Goal: Information Seeking & Learning: Understand process/instructions

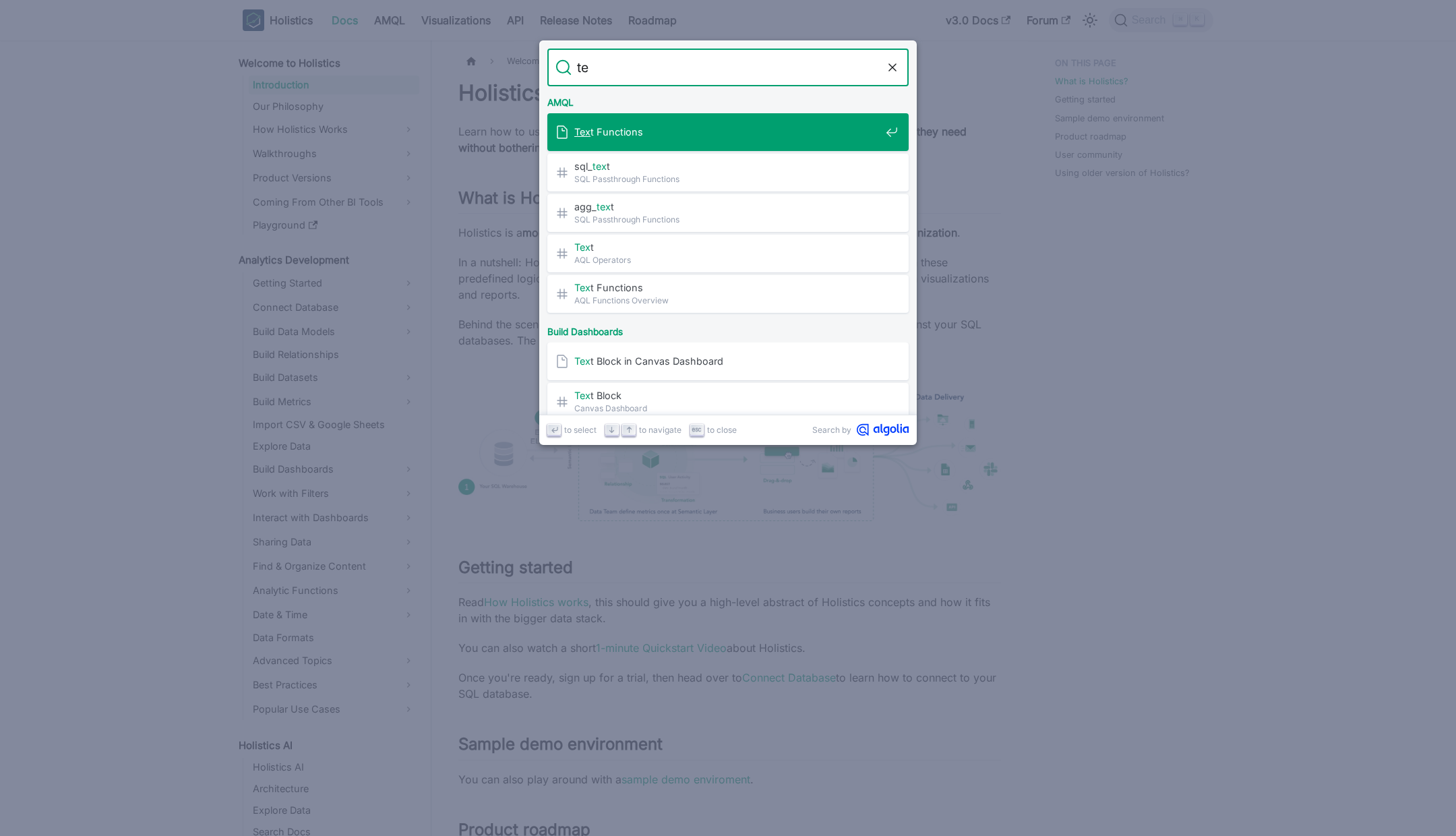
type input "t"
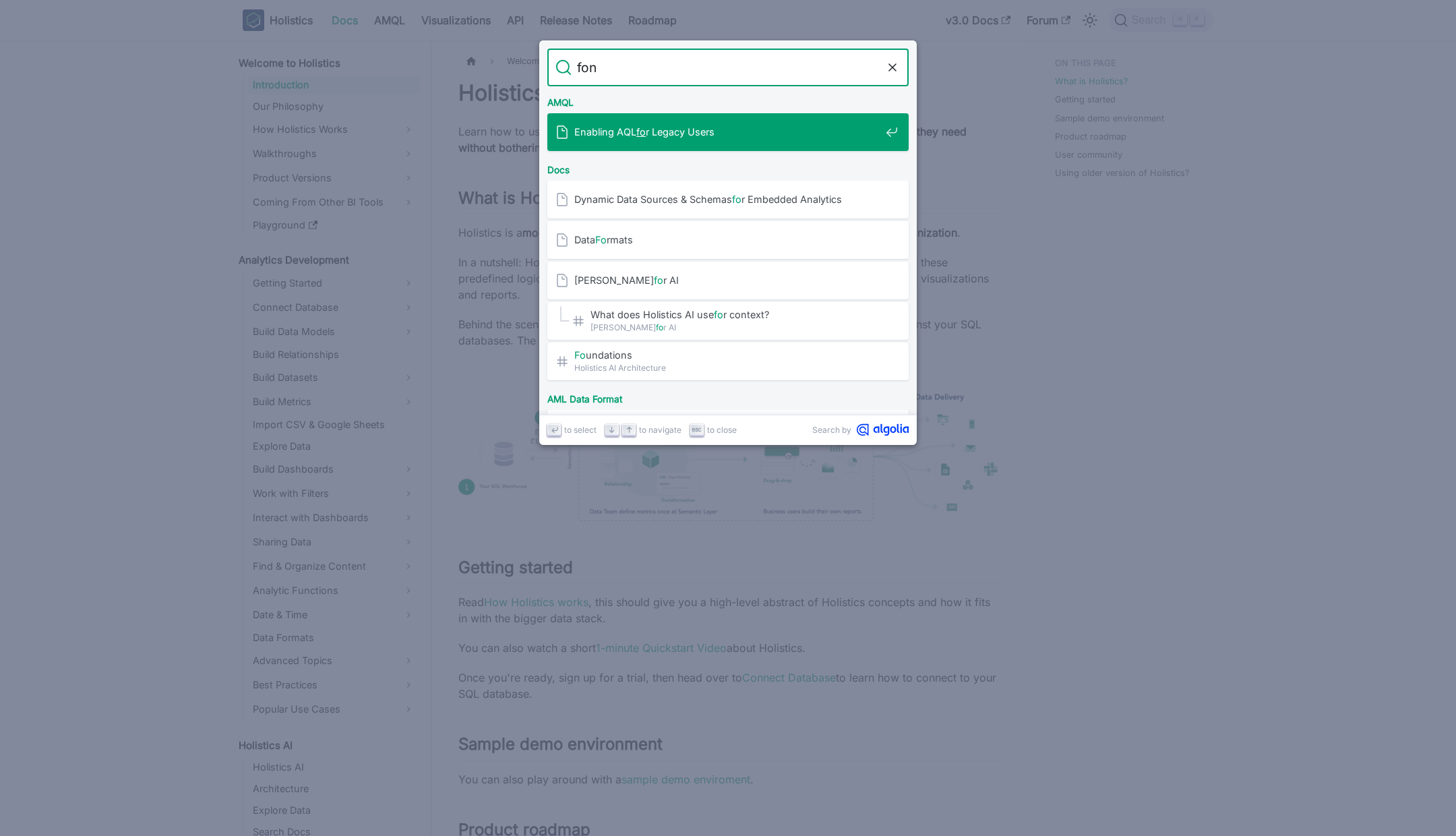
type input "font"
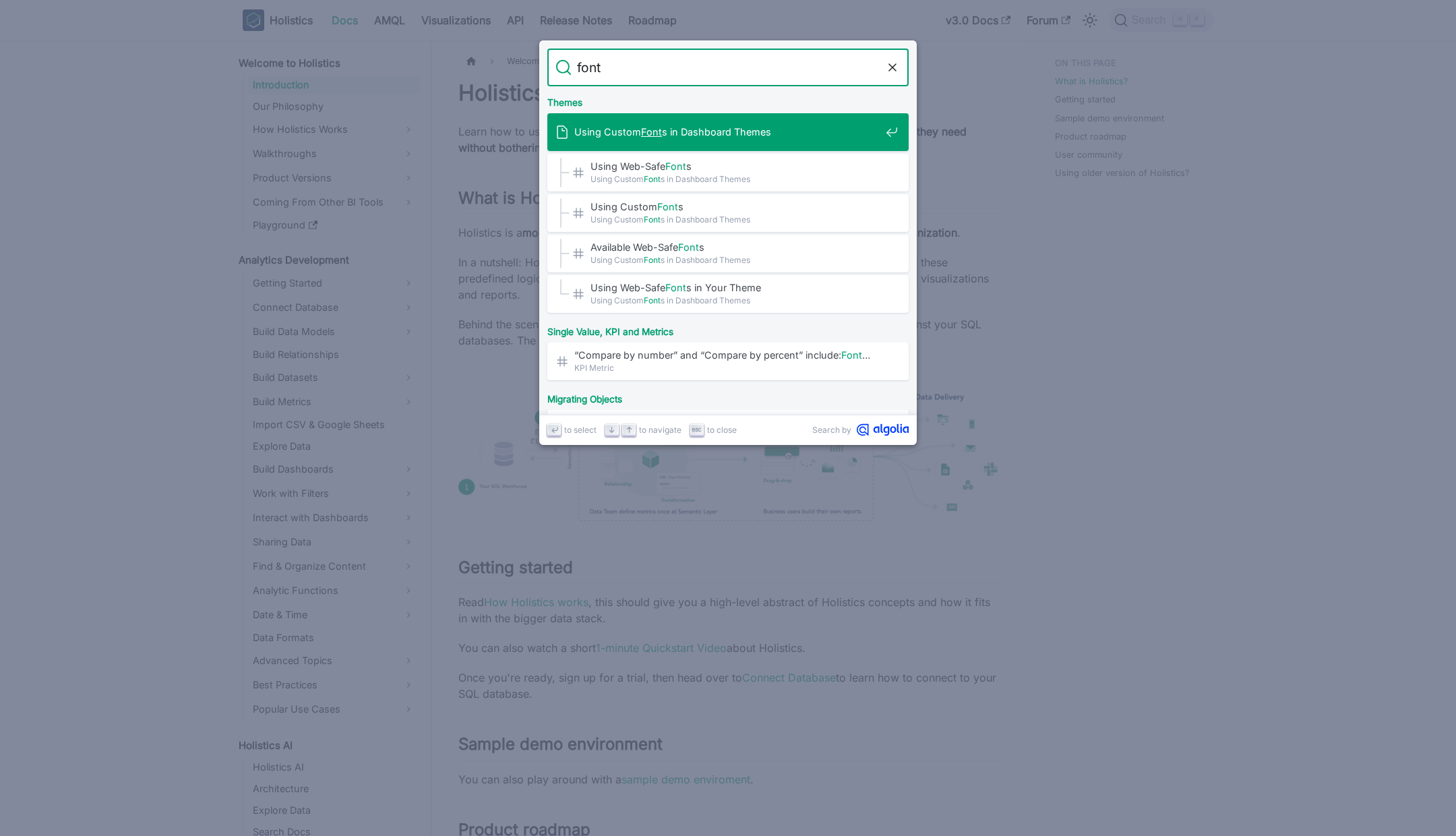
click at [763, 136] on span "Using Custom Font s in Dashboard Themes" at bounding box center [726, 131] width 306 height 13
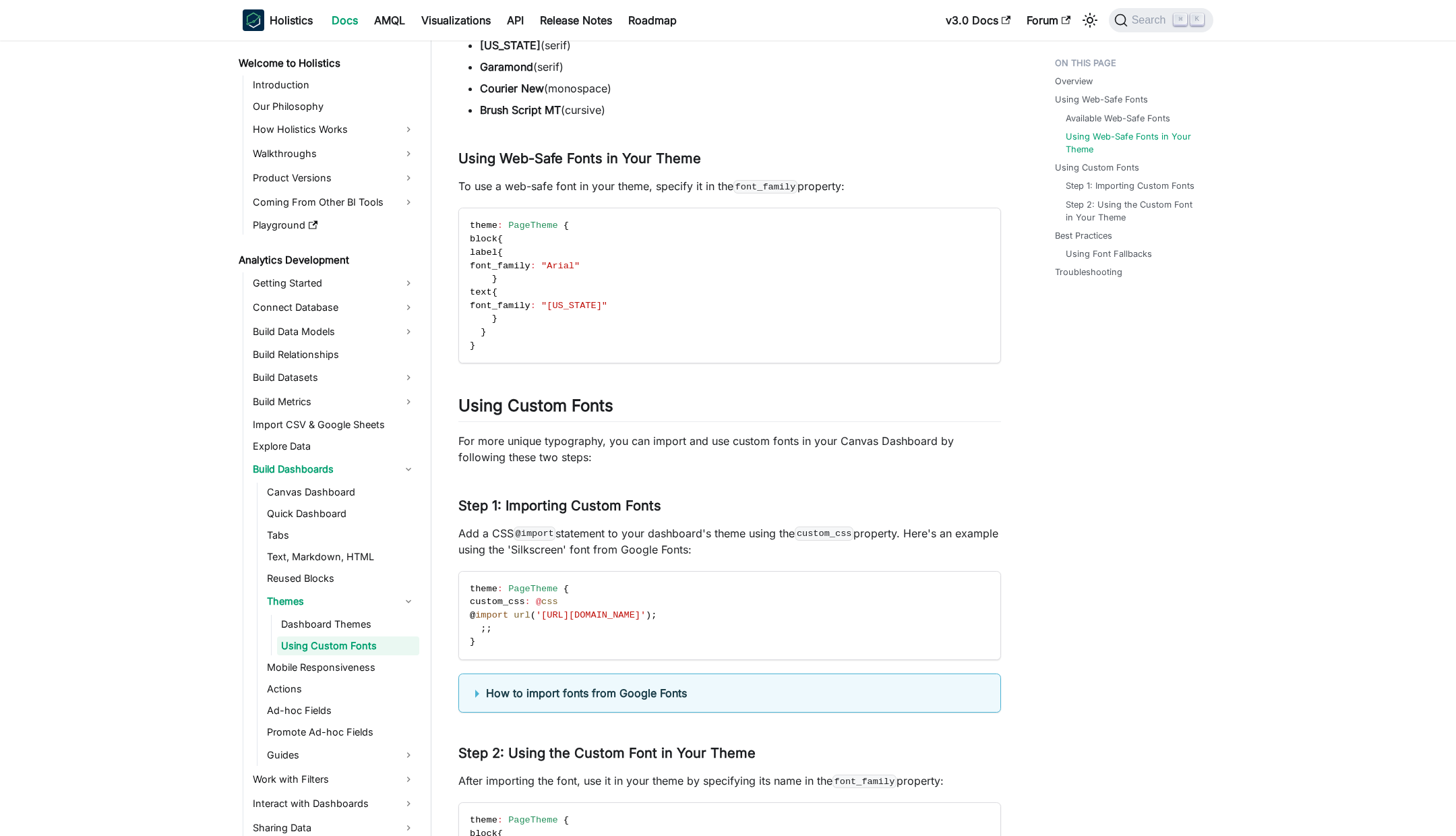
scroll to position [951, 0]
click at [479, 687] on summary "How to import fonts from Google Fonts" at bounding box center [730, 690] width 509 height 16
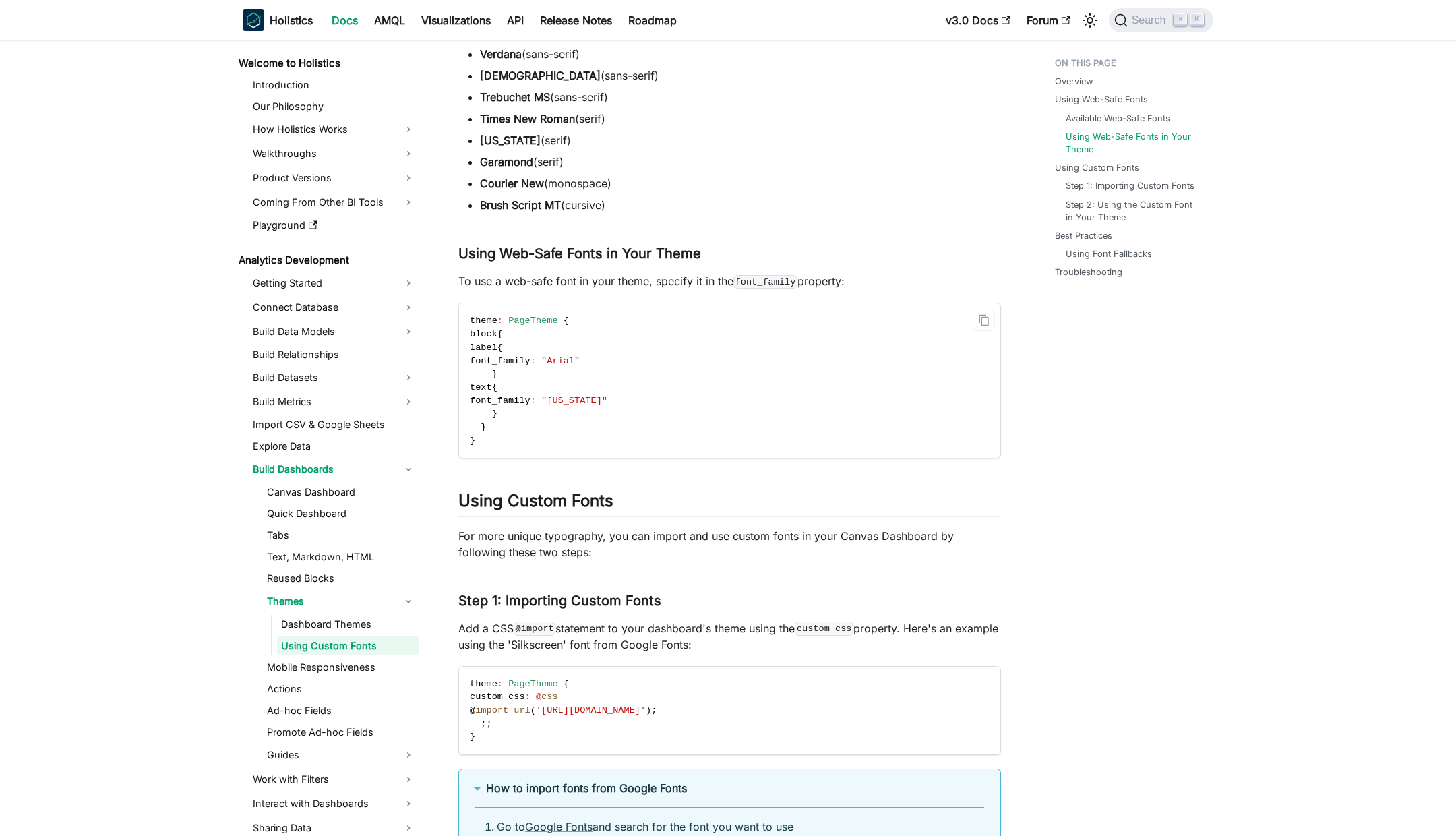
scroll to position [857, 0]
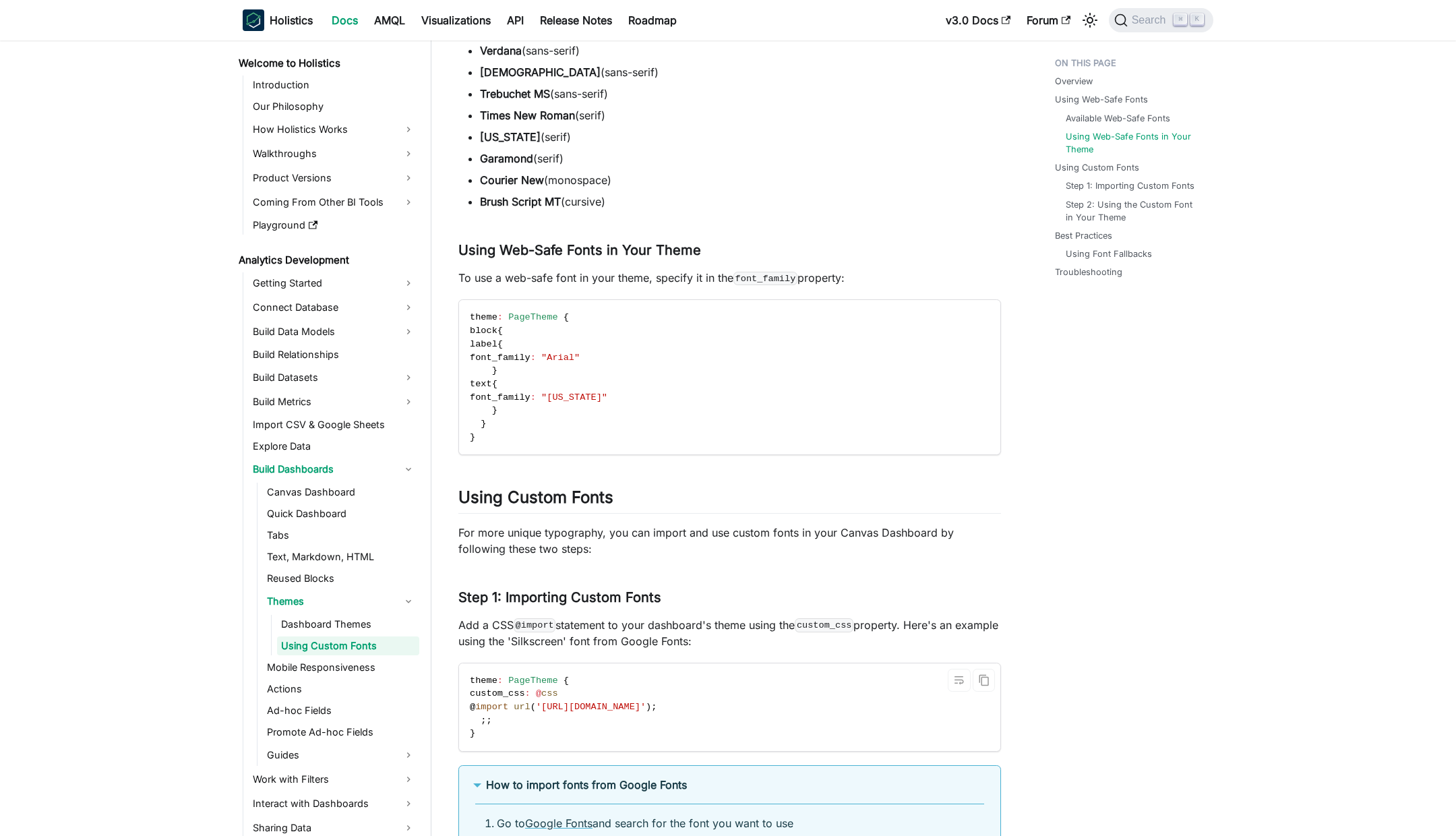
click at [571, 705] on span "'[URL][DOMAIN_NAME]'" at bounding box center [591, 706] width 110 height 10
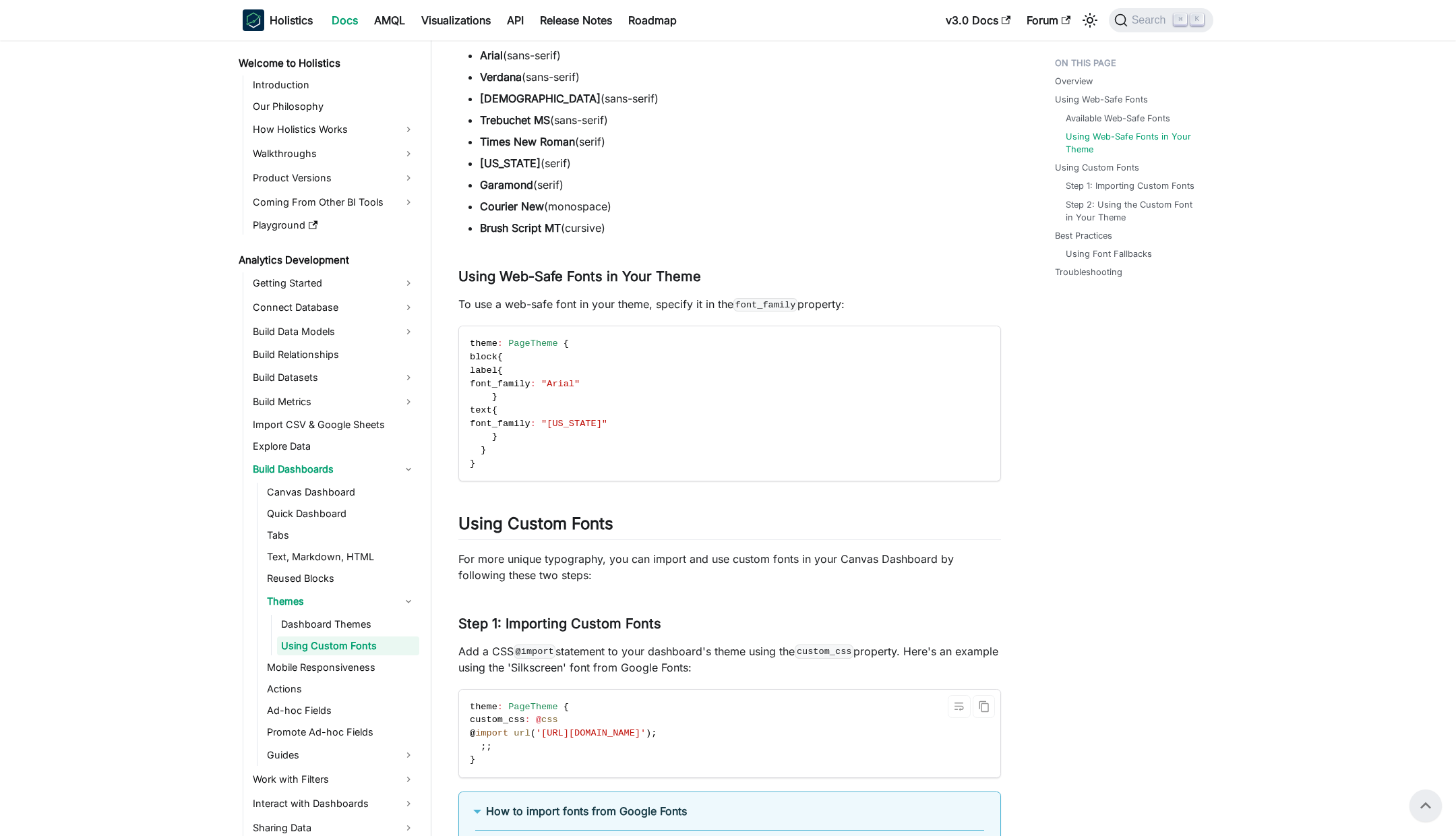
scroll to position [894, 0]
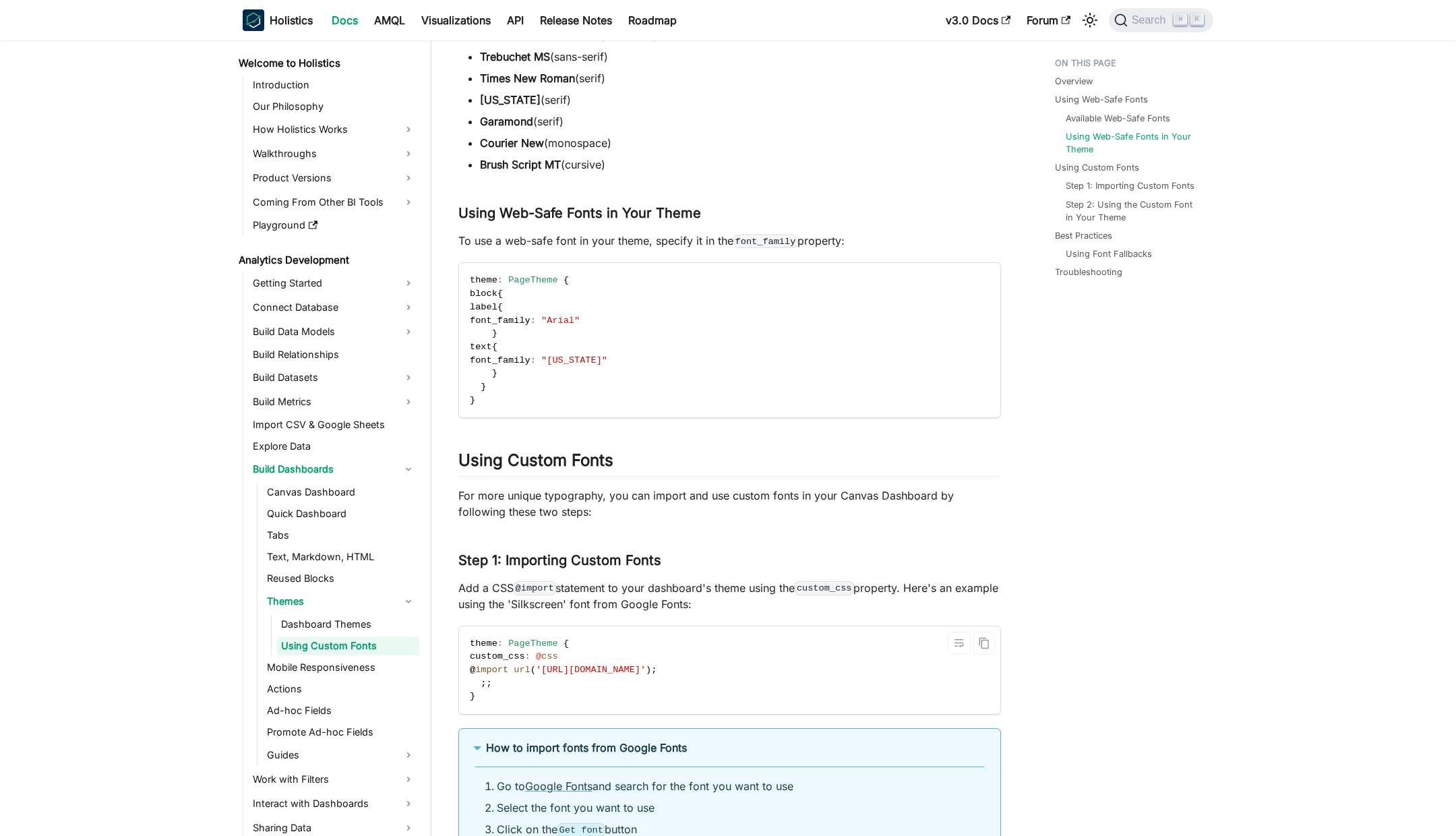
click at [516, 676] on code "theme : PageTheme { custom_css : @ css @ import url ( '[URL][DOMAIN_NAME]' ) ; …" at bounding box center [728, 671] width 539 height 88
click at [506, 691] on code "theme : PageTheme { custom_css : @ css @ import url ( '[URL][DOMAIN_NAME]' ) ; …" at bounding box center [728, 671] width 539 height 88
click at [510, 679] on code "theme : PageTheme { custom_css : @ css @ import url ( '[URL][DOMAIN_NAME]' ) ; …" at bounding box center [728, 671] width 539 height 88
drag, startPoint x: 525, startPoint y: 683, endPoint x: 463, endPoint y: 658, distance: 66.9
click at [463, 658] on code "theme : PageTheme { custom_css : @ css @ import url ( '[URL][DOMAIN_NAME]' ) ; …" at bounding box center [728, 671] width 539 height 88
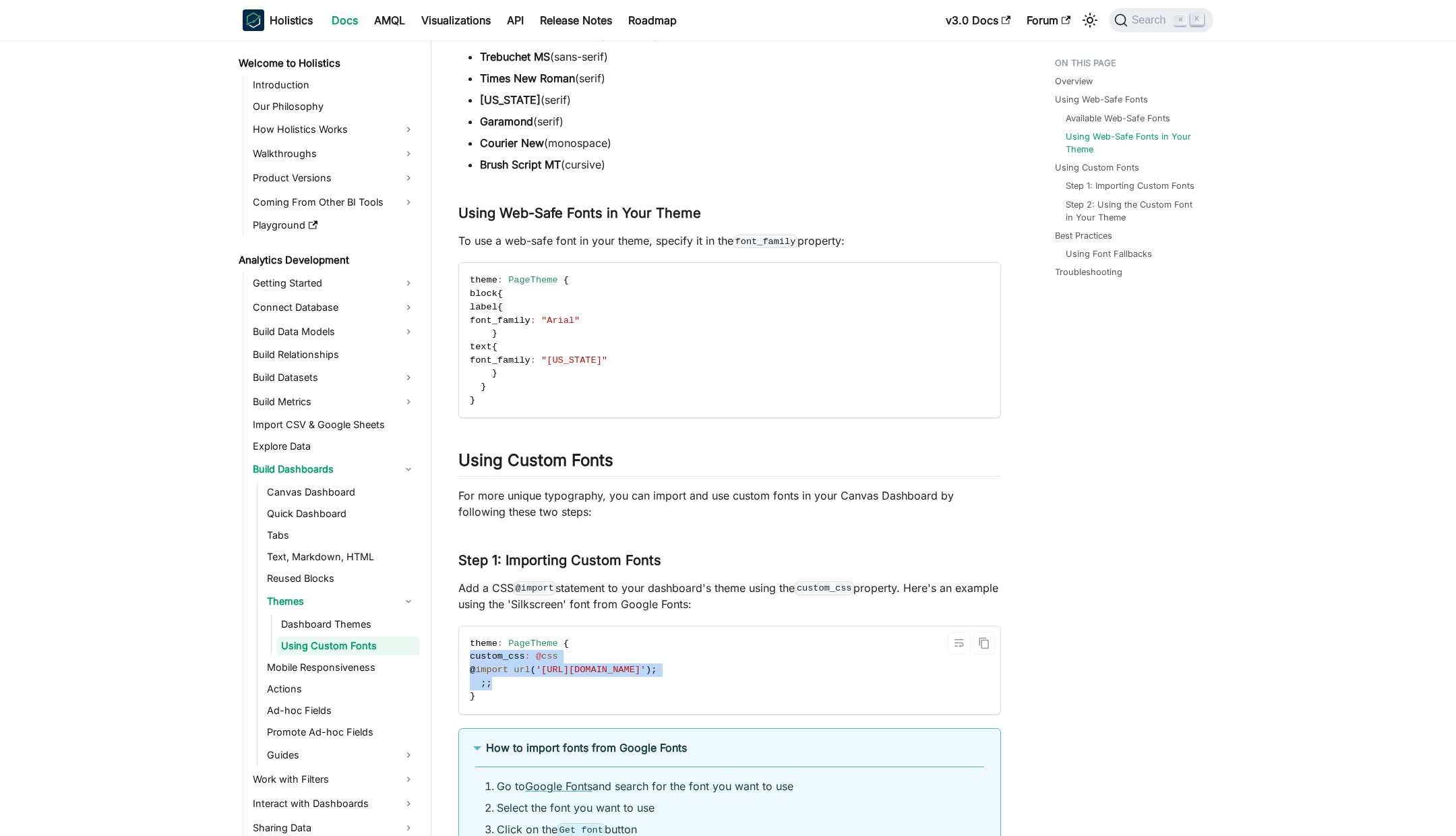
copy code "custom_css : @ css @ import url ( '[URL][DOMAIN_NAME]' ) ; ; ;"
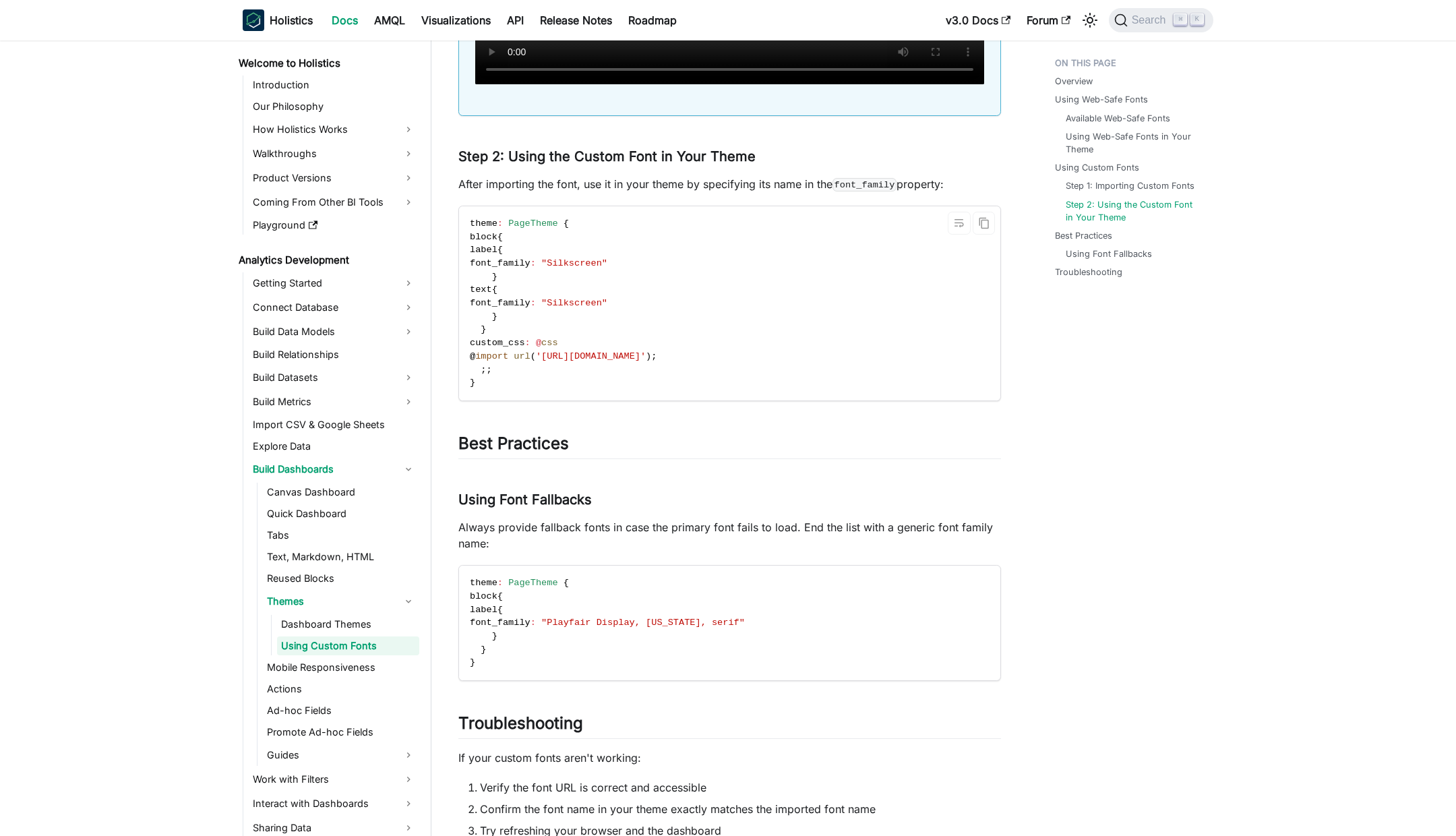
scroll to position [0, 0]
click at [570, 359] on code "theme : PageTheme { block { label { font_family : "Silkscreen" } text { font_fa…" at bounding box center [728, 303] width 539 height 194
click at [508, 371] on code "theme : PageTheme { block { label { font_family : "Silkscreen" } text { font_fa…" at bounding box center [728, 303] width 539 height 194
drag, startPoint x: 522, startPoint y: 368, endPoint x: 461, endPoint y: 336, distance: 68.9
click at [461, 336] on code "theme : PageTheme { block { label { font_family : "Silkscreen" } text { font_fa…" at bounding box center [728, 303] width 539 height 194
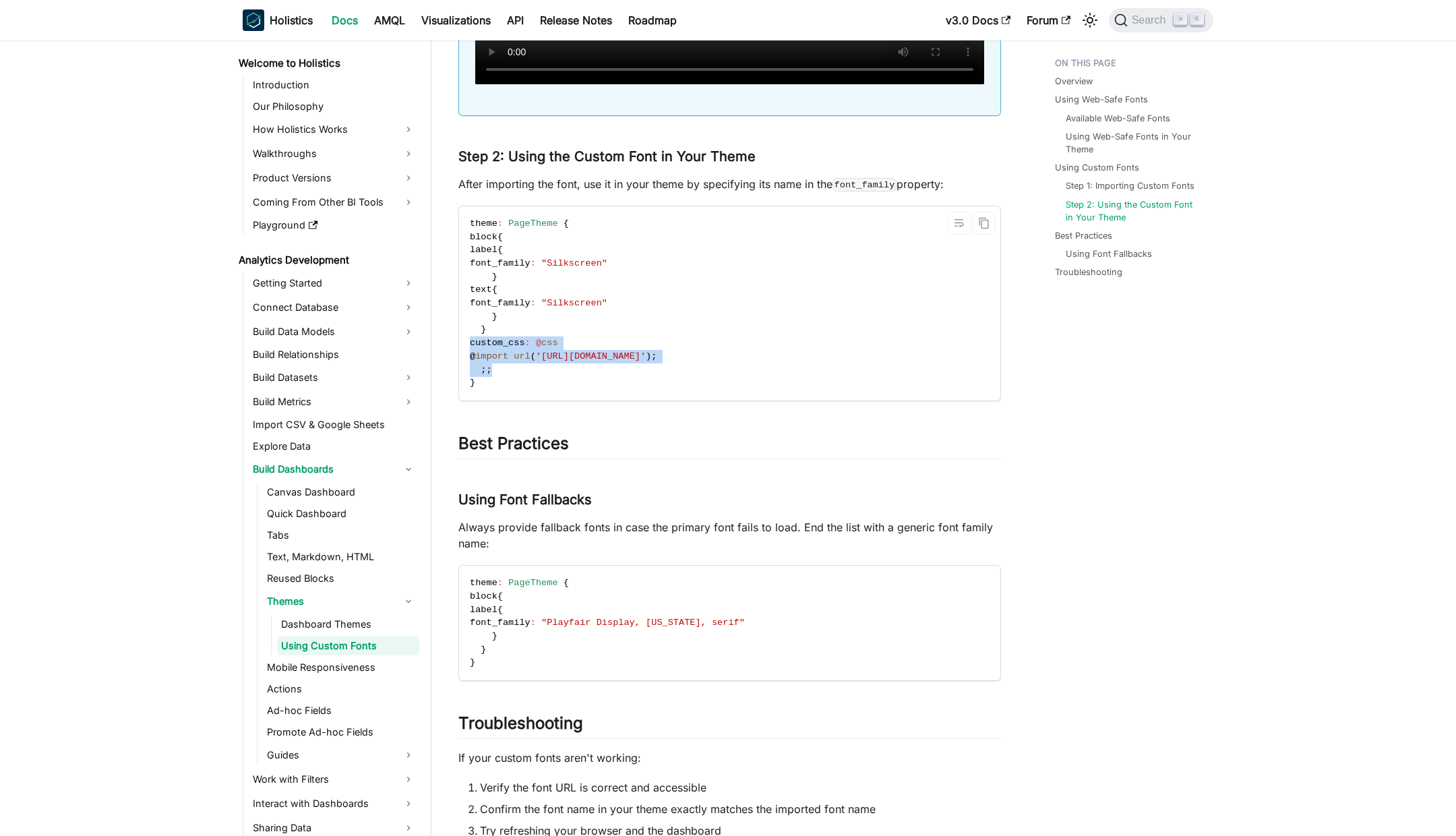
copy code "custom_css : @ css @ import url ( '[URL][DOMAIN_NAME]' ) ; ; ;"
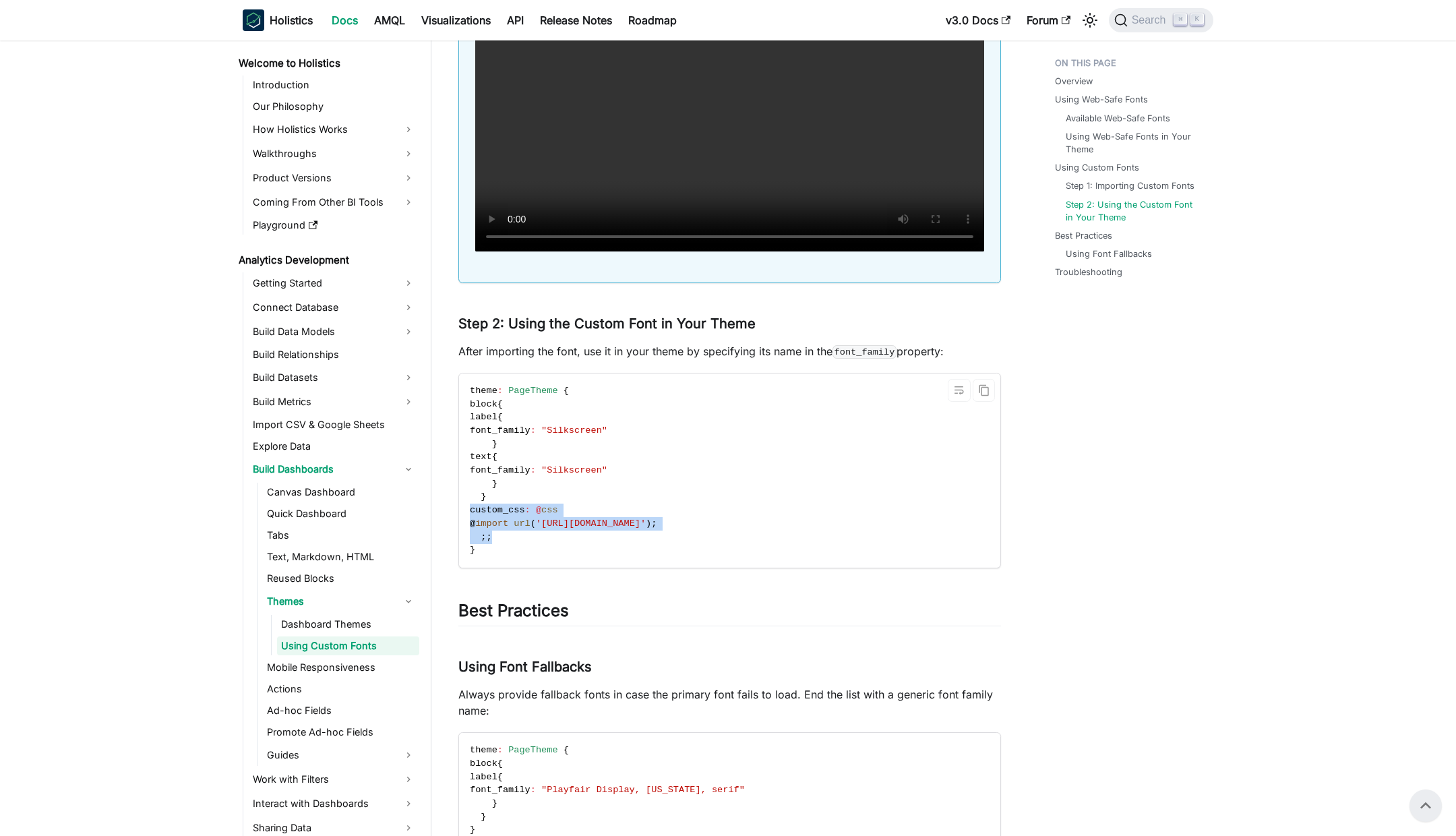
scroll to position [1832, 0]
